Goal: Transaction & Acquisition: Purchase product/service

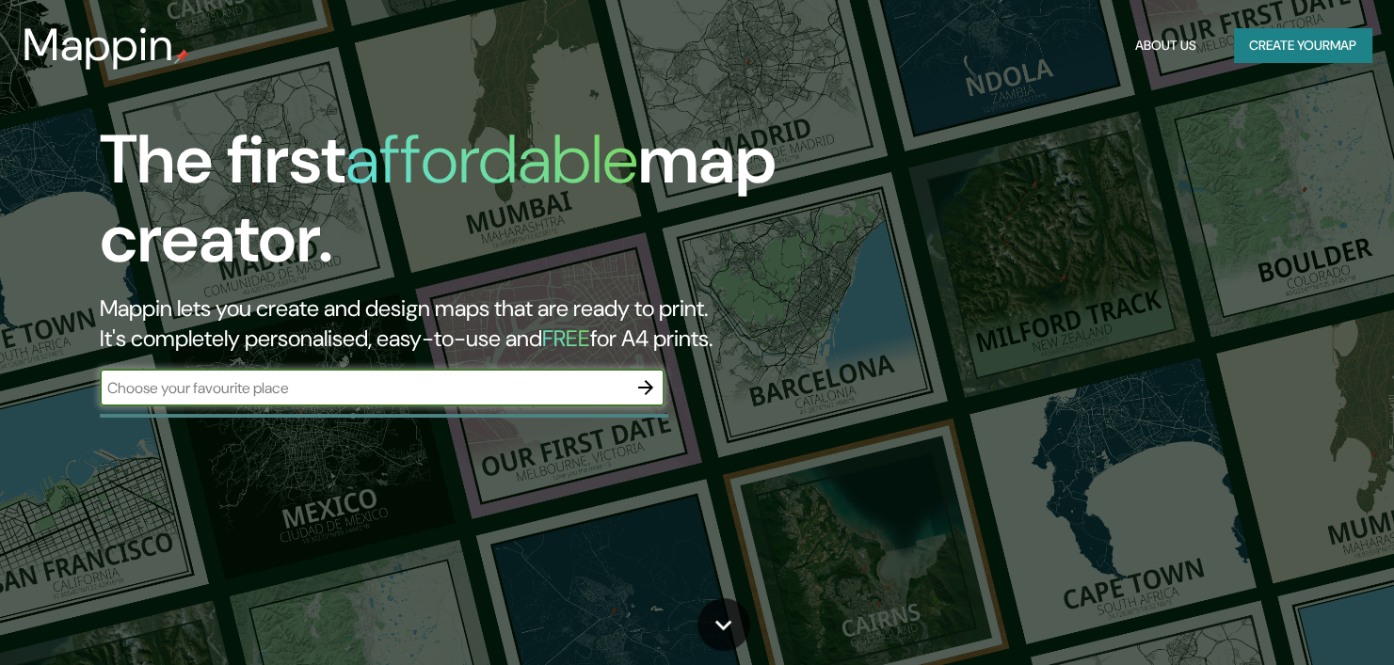
click at [653, 387] on icon "button" at bounding box center [645, 387] width 23 height 23
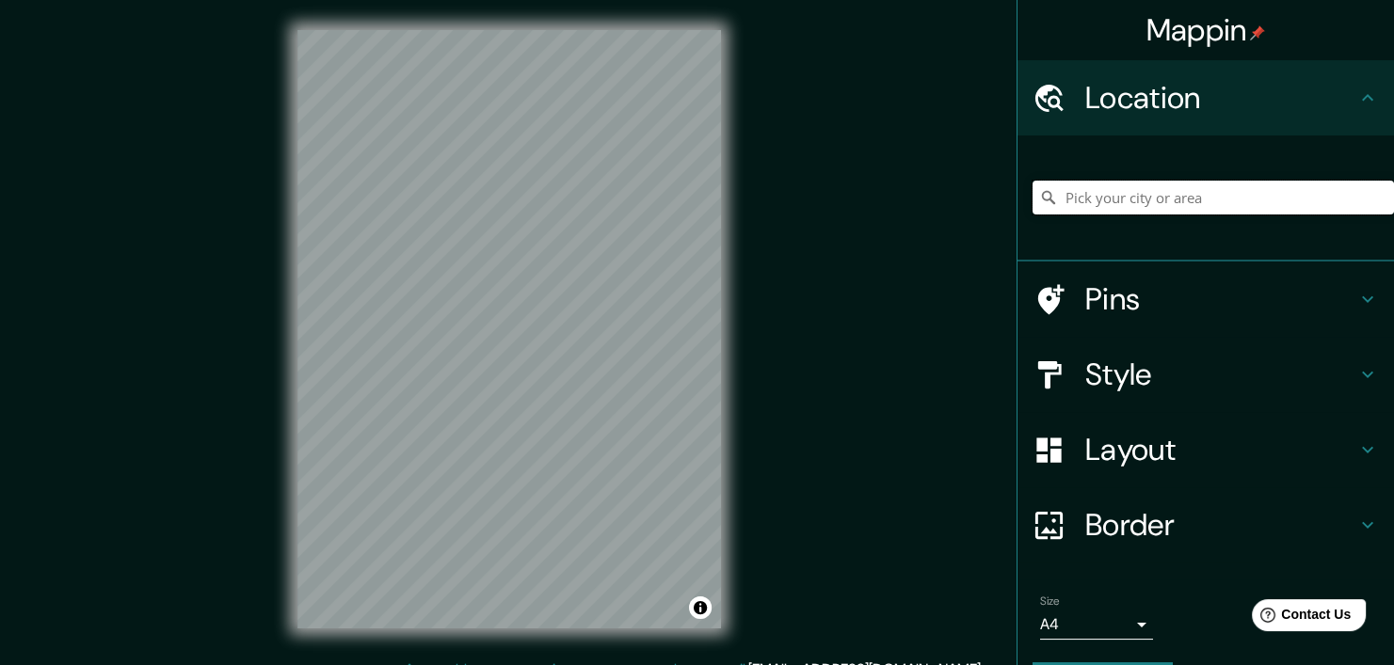
click at [1119, 193] on input "Pick your city or area" at bounding box center [1212, 198] width 361 height 34
click at [1286, 192] on input "[GEOGRAPHIC_DATA][PERSON_NAME], [GEOGRAPHIC_DATA], [GEOGRAPHIC_DATA]" at bounding box center [1212, 198] width 361 height 34
click at [1286, 195] on input "[GEOGRAPHIC_DATA][PERSON_NAME], [GEOGRAPHIC_DATA], [GEOGRAPHIC_DATA]" at bounding box center [1212, 198] width 361 height 34
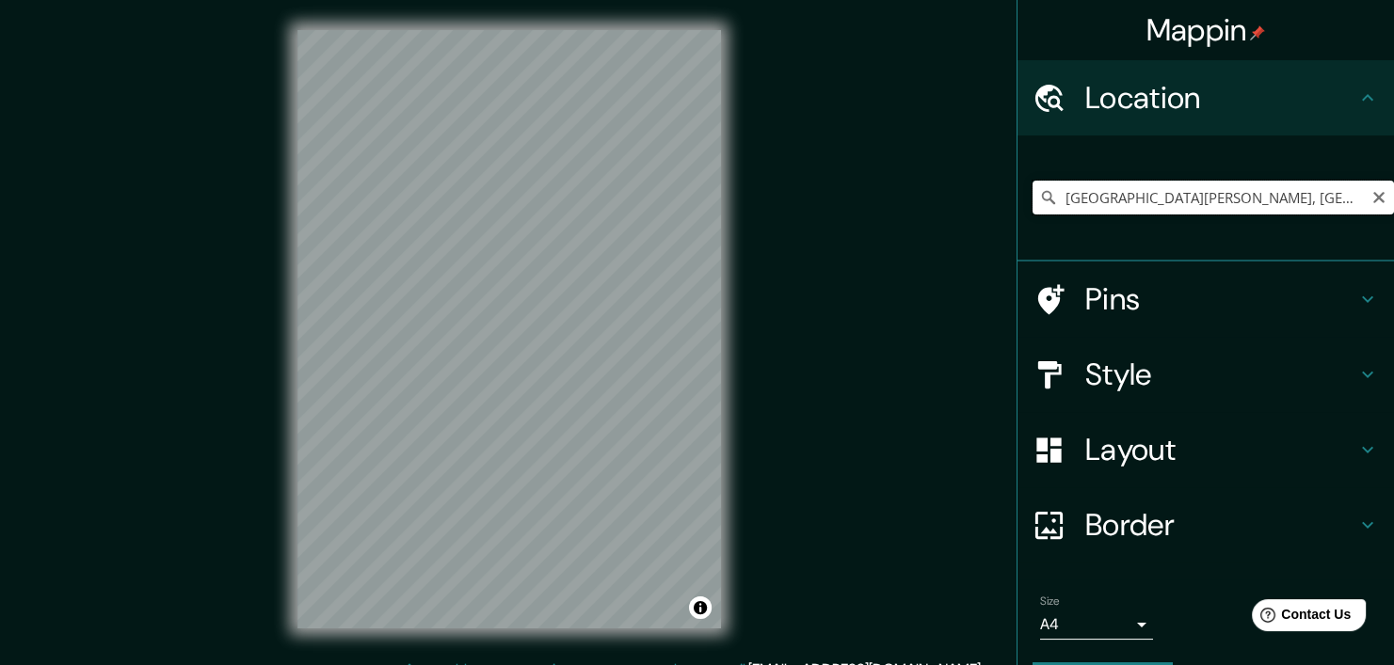
click at [1286, 195] on input "[GEOGRAPHIC_DATA][PERSON_NAME], [GEOGRAPHIC_DATA], [GEOGRAPHIC_DATA]" at bounding box center [1212, 198] width 361 height 34
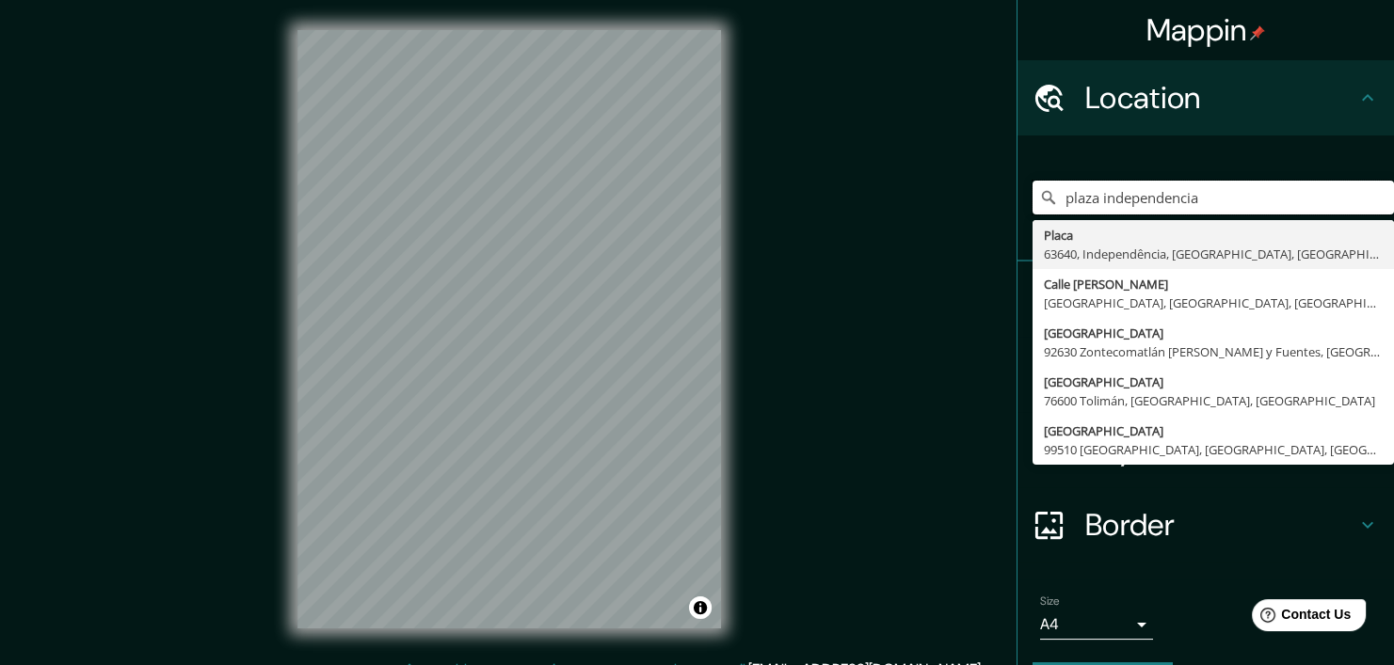
type input "plaza independencia"
click at [1256, 200] on input "plaza independencia" at bounding box center [1212, 198] width 361 height 34
type input "P"
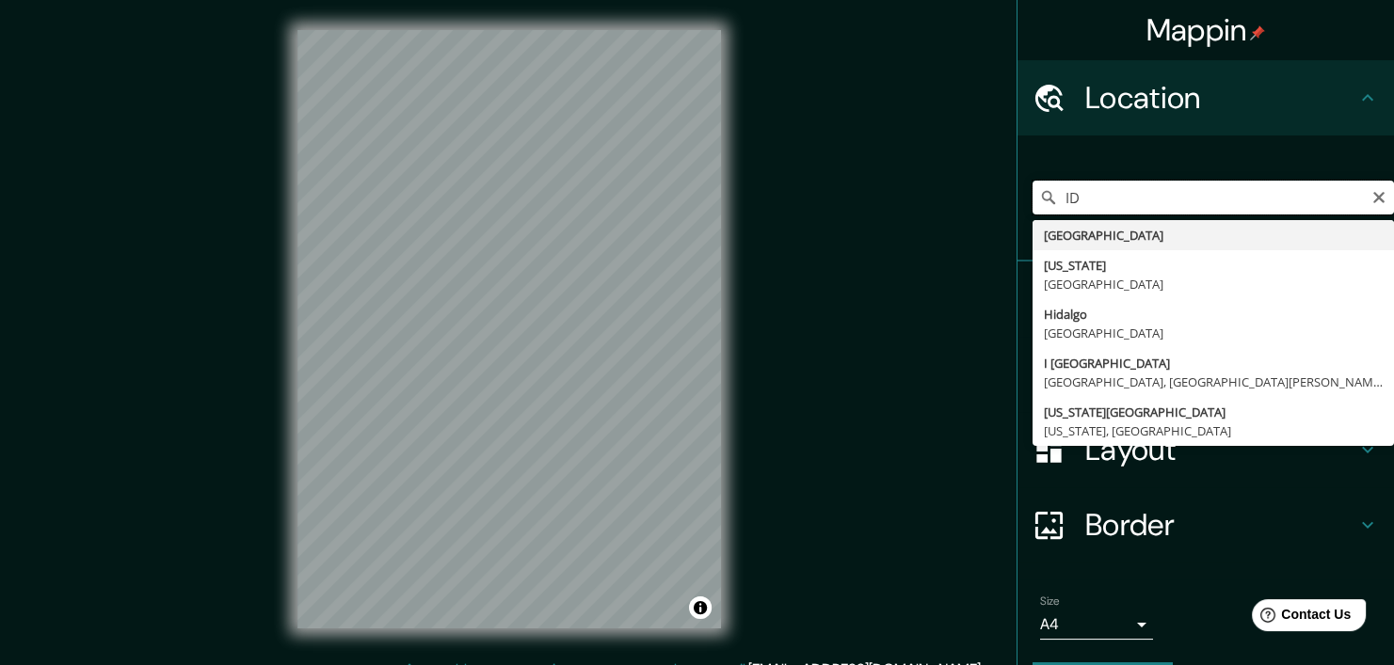
type input "I"
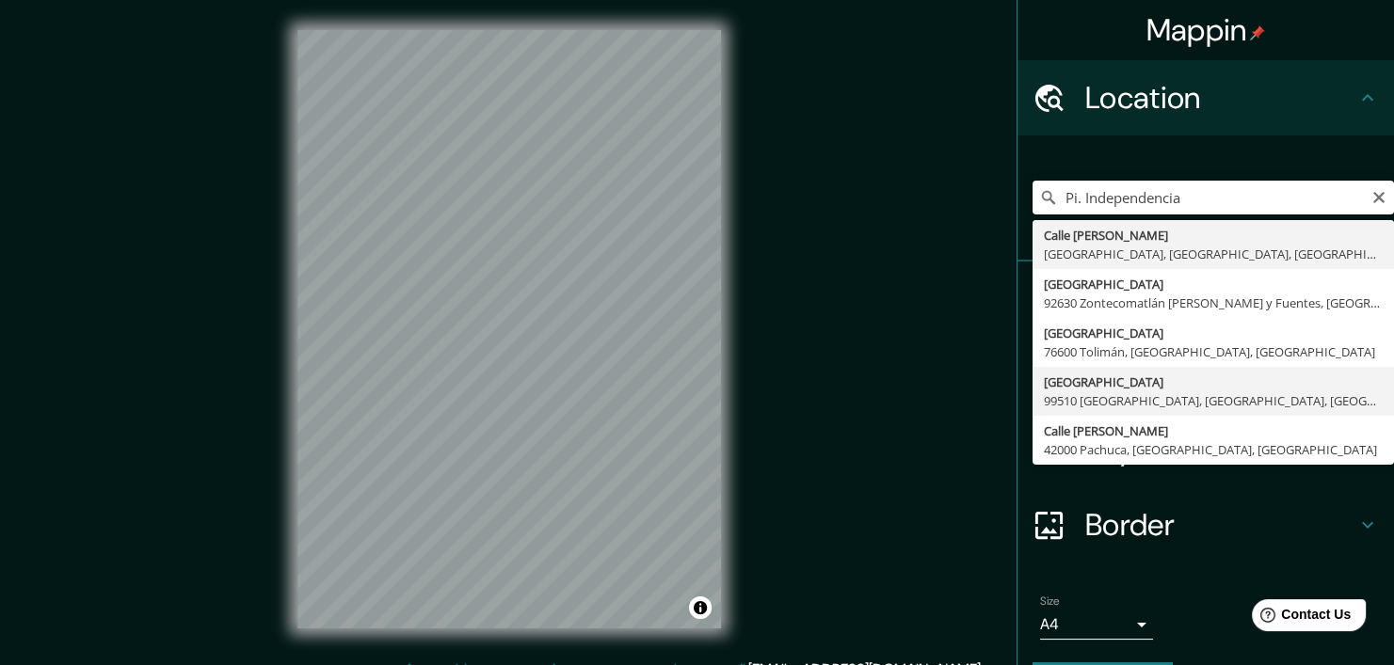
scroll to position [53, 0]
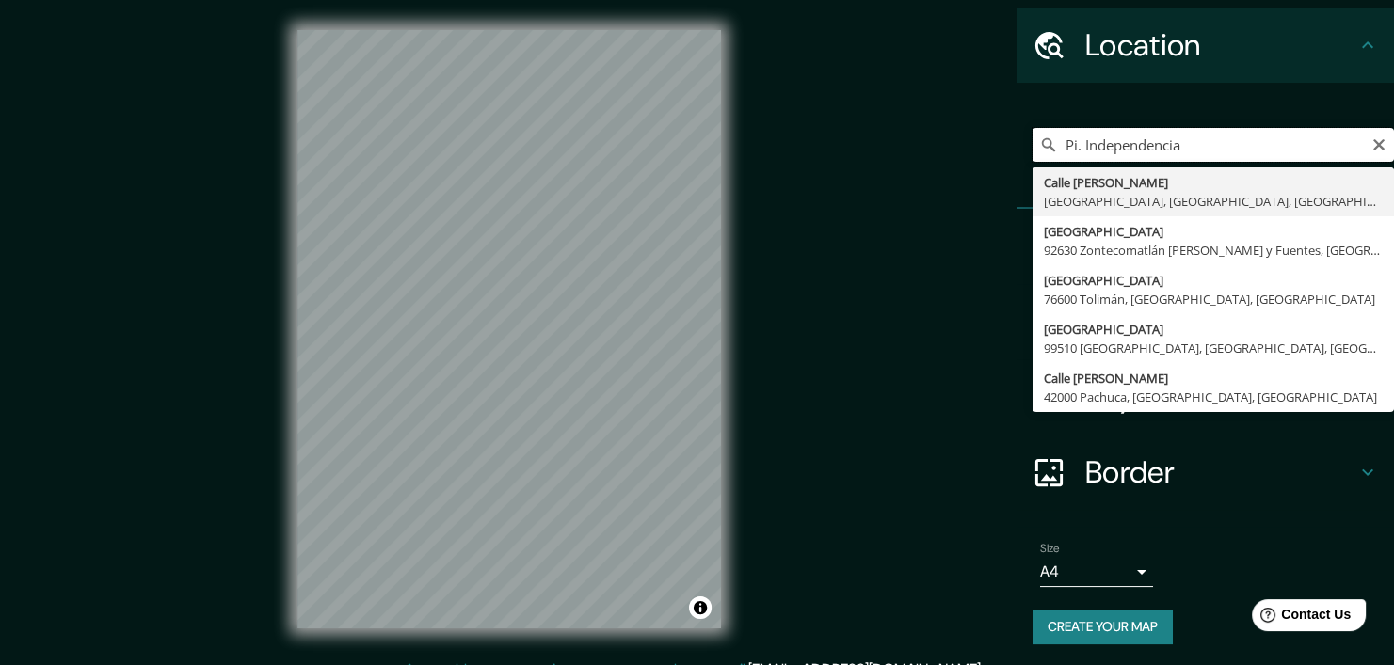
click at [1200, 148] on input "Pi. Independencia" at bounding box center [1212, 145] width 361 height 34
click at [948, 282] on div "Mappin Location Pi. [GEOGRAPHIC_DATA][PERSON_NAME][PERSON_NAME], [GEOGRAPHIC_DA…" at bounding box center [697, 344] width 1394 height 689
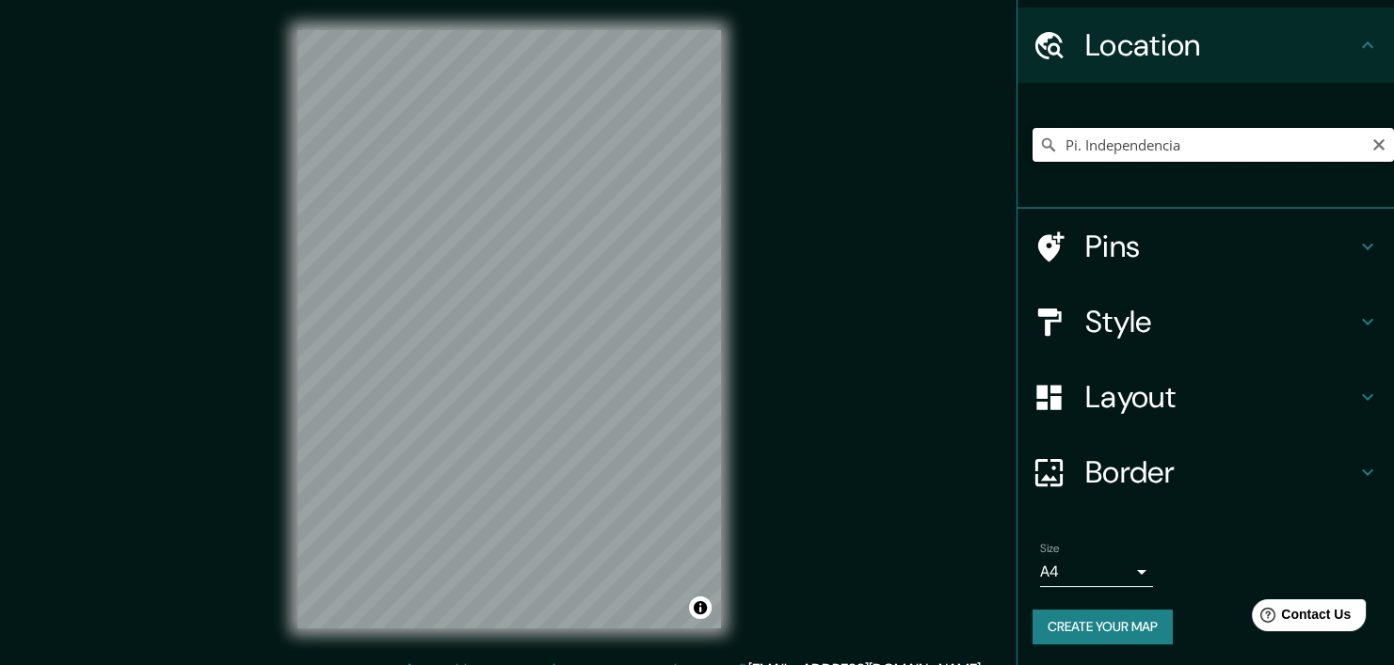
click at [1166, 144] on input "Pi. Independencia" at bounding box center [1212, 145] width 361 height 34
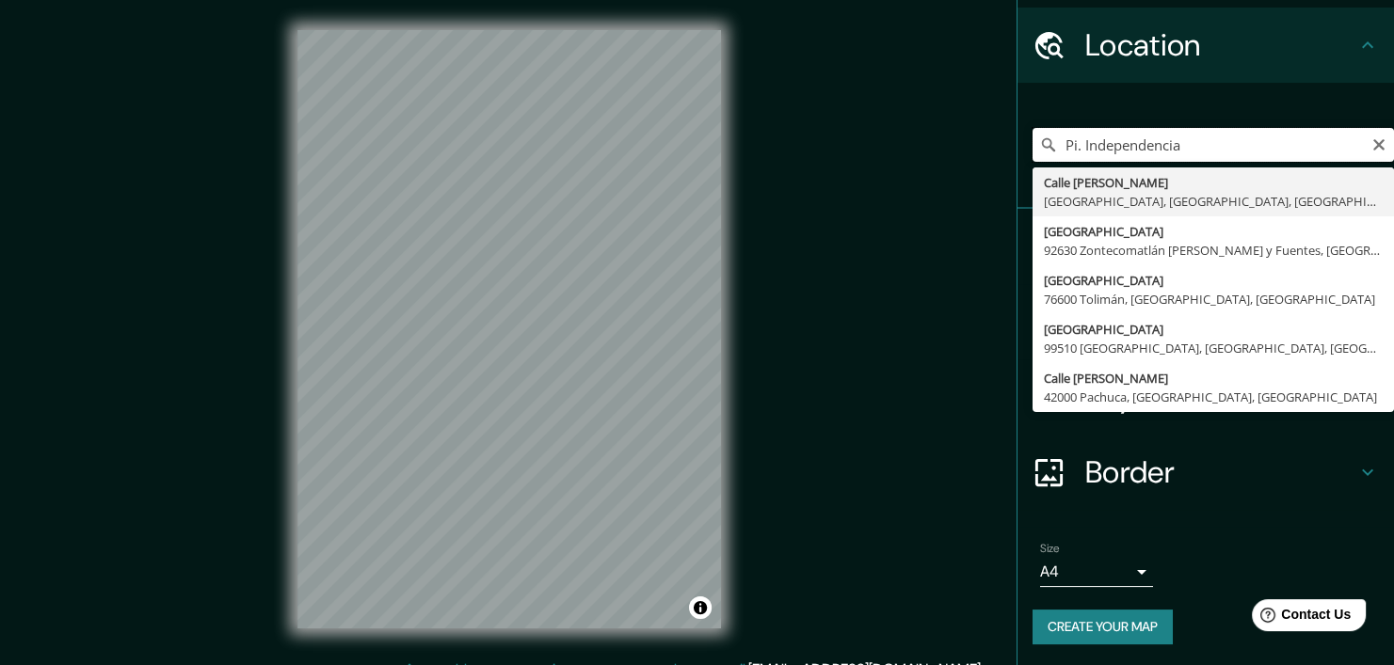
click at [1166, 144] on input "Pi. Independencia" at bounding box center [1212, 145] width 361 height 34
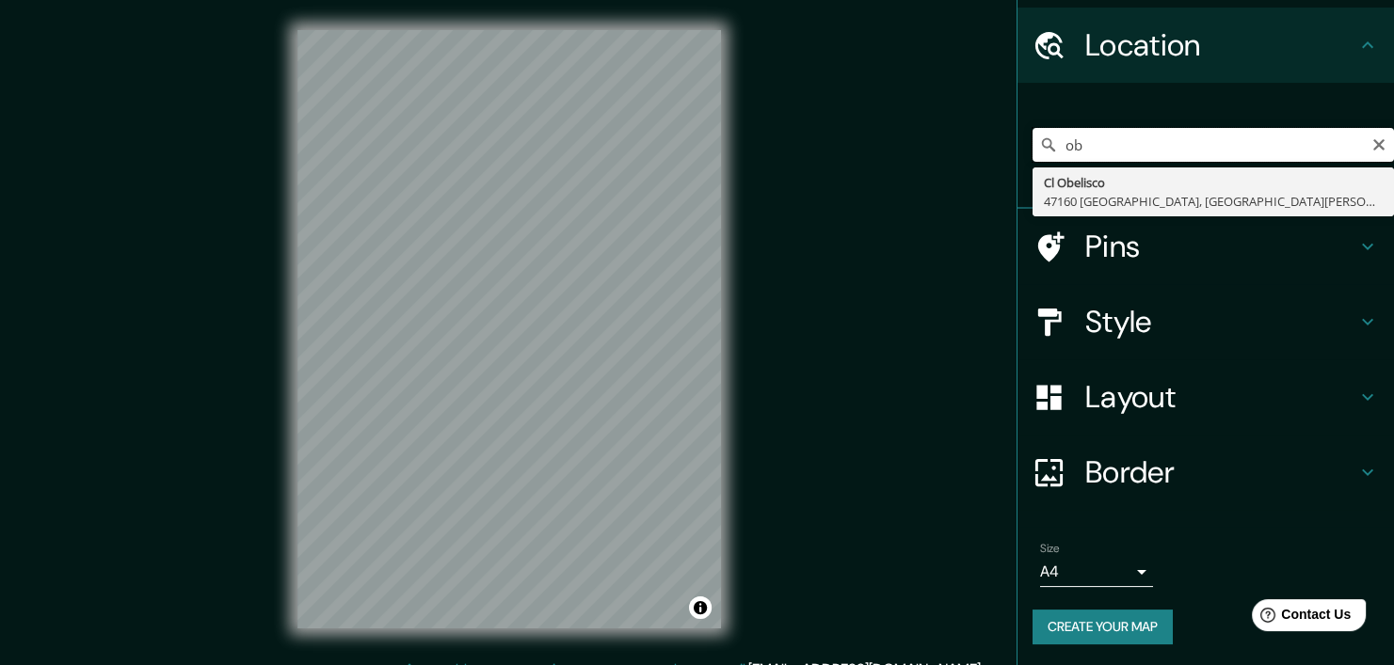
type input "o"
